Goal: Check status: Check status

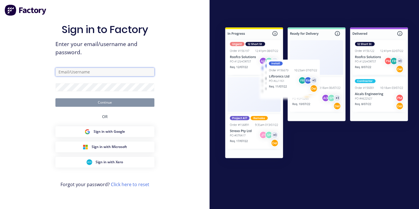
type input "[EMAIL_ADDRESS][DOMAIN_NAME]"
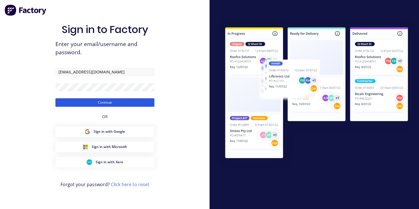
click at [105, 103] on button "Continue" at bounding box center [104, 102] width 99 height 8
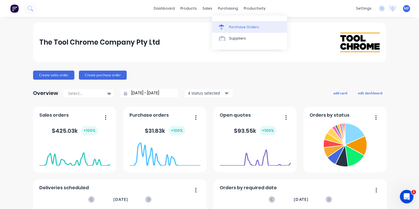
click at [230, 27] on div "Purchase Orders" at bounding box center [244, 27] width 30 height 5
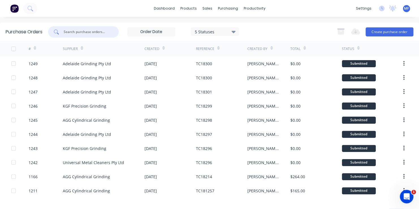
click at [81, 31] on input "text" at bounding box center [86, 32] width 47 height 6
type input "1039"
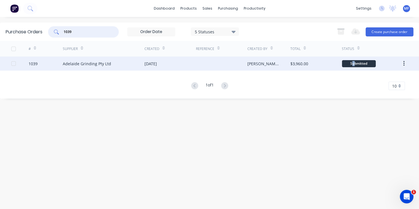
click at [354, 62] on div "Submitted" at bounding box center [359, 63] width 34 height 7
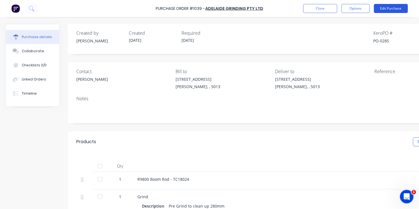
click at [381, 7] on button "Edit Purchase" at bounding box center [391, 8] width 34 height 9
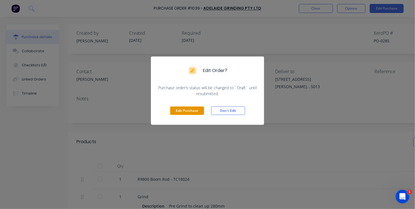
click at [191, 110] on button "Edit Purchase" at bounding box center [187, 111] width 34 height 8
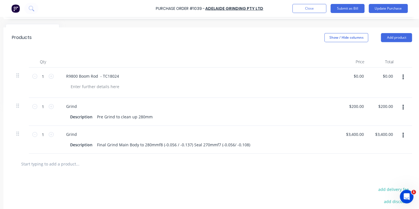
scroll to position [113, 70]
click at [310, 9] on button "Close" at bounding box center [309, 8] width 34 height 9
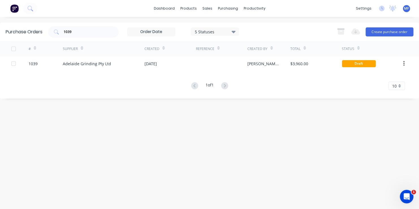
click at [406, 8] on span "MF" at bounding box center [406, 8] width 5 height 5
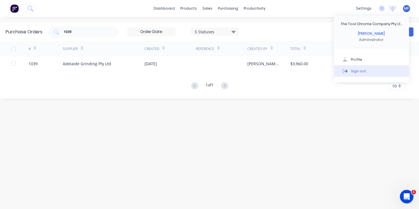
click at [363, 70] on div "Sign out" at bounding box center [358, 70] width 15 height 5
